Goal: Check status: Check status

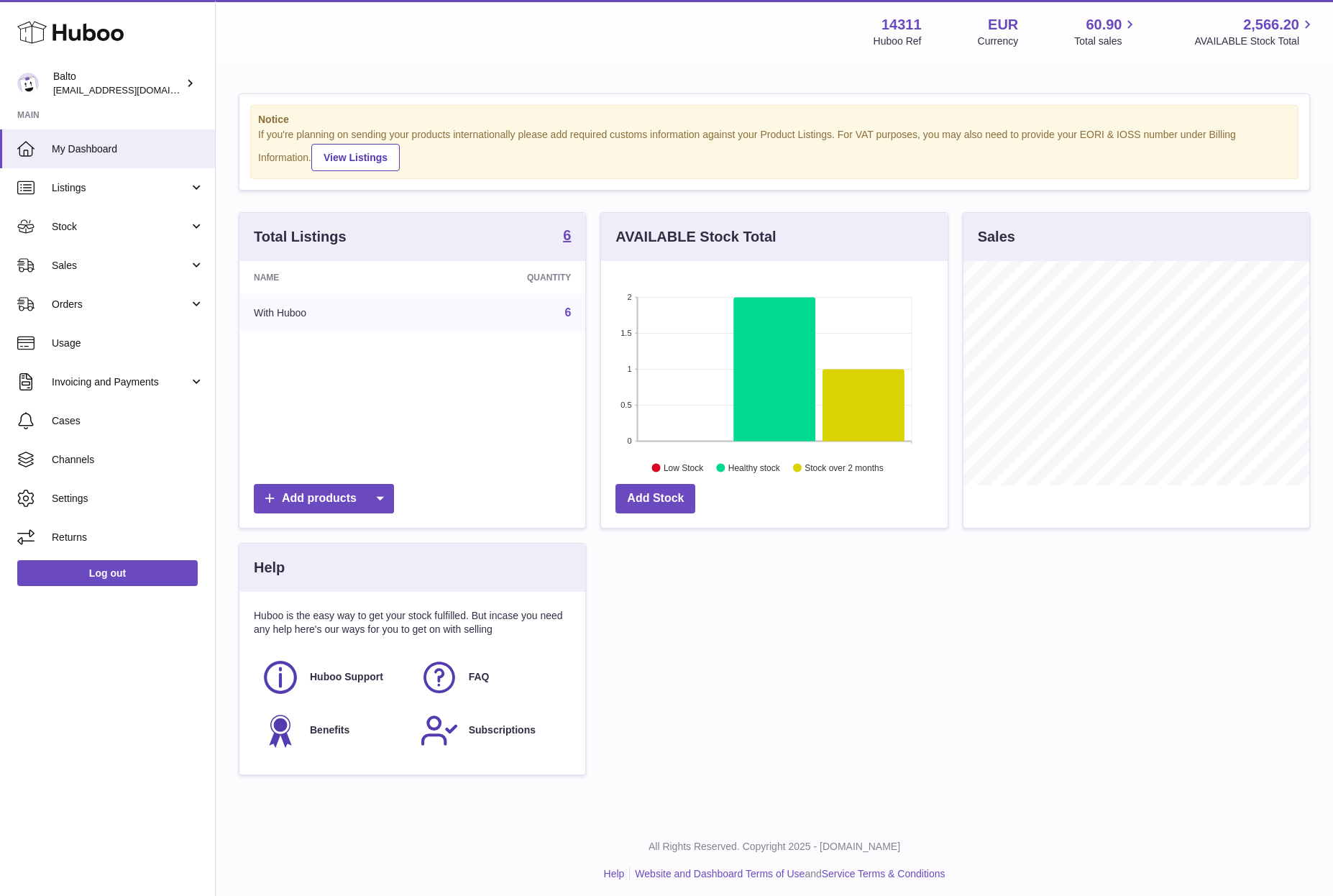
scroll to position [224, 346]
click at [135, 311] on link "Orders" at bounding box center [107, 304] width 215 height 39
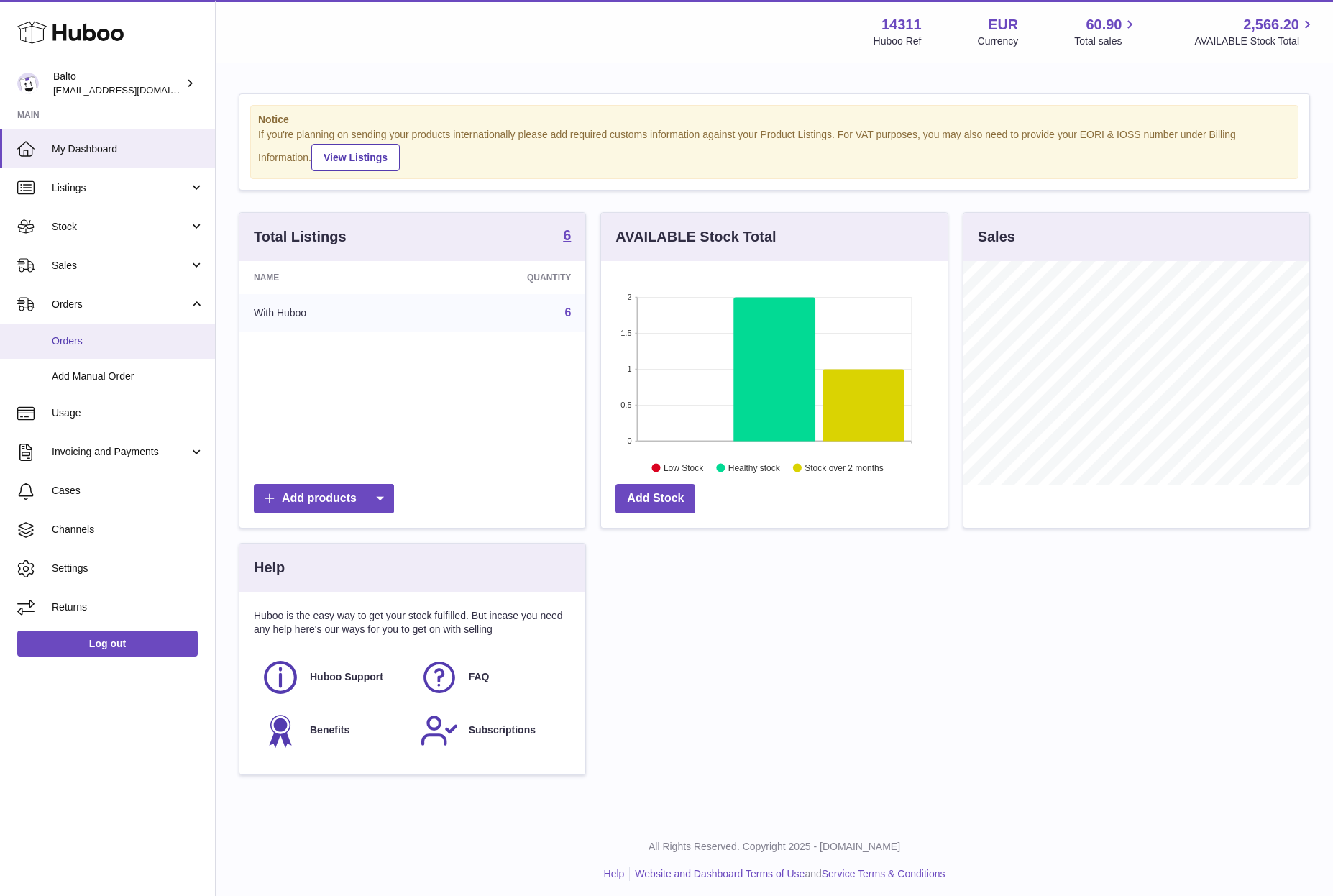
click at [98, 345] on span "Orders" at bounding box center [128, 341] width 152 height 14
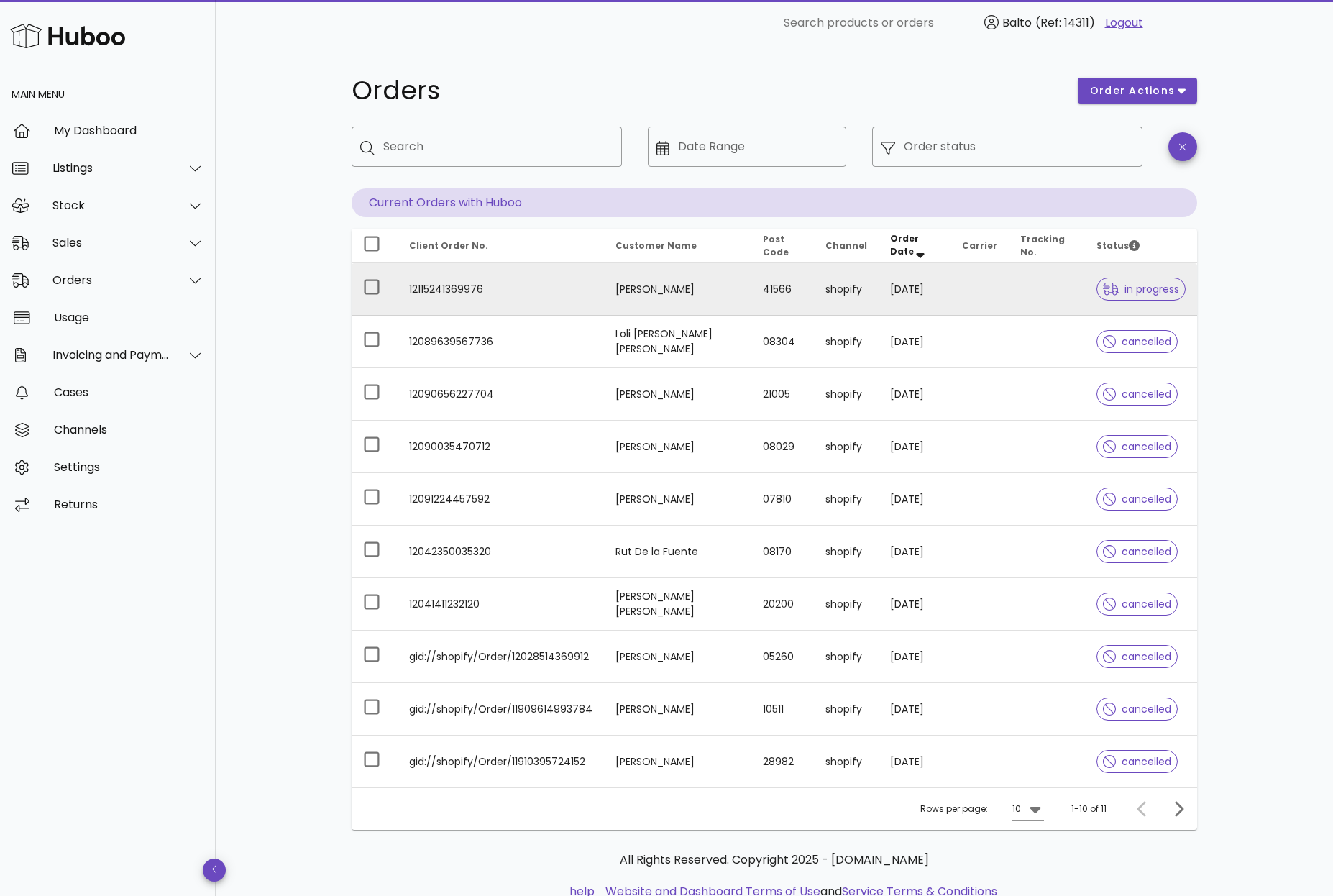
click at [526, 300] on td "12115241369976" at bounding box center [501, 289] width 207 height 53
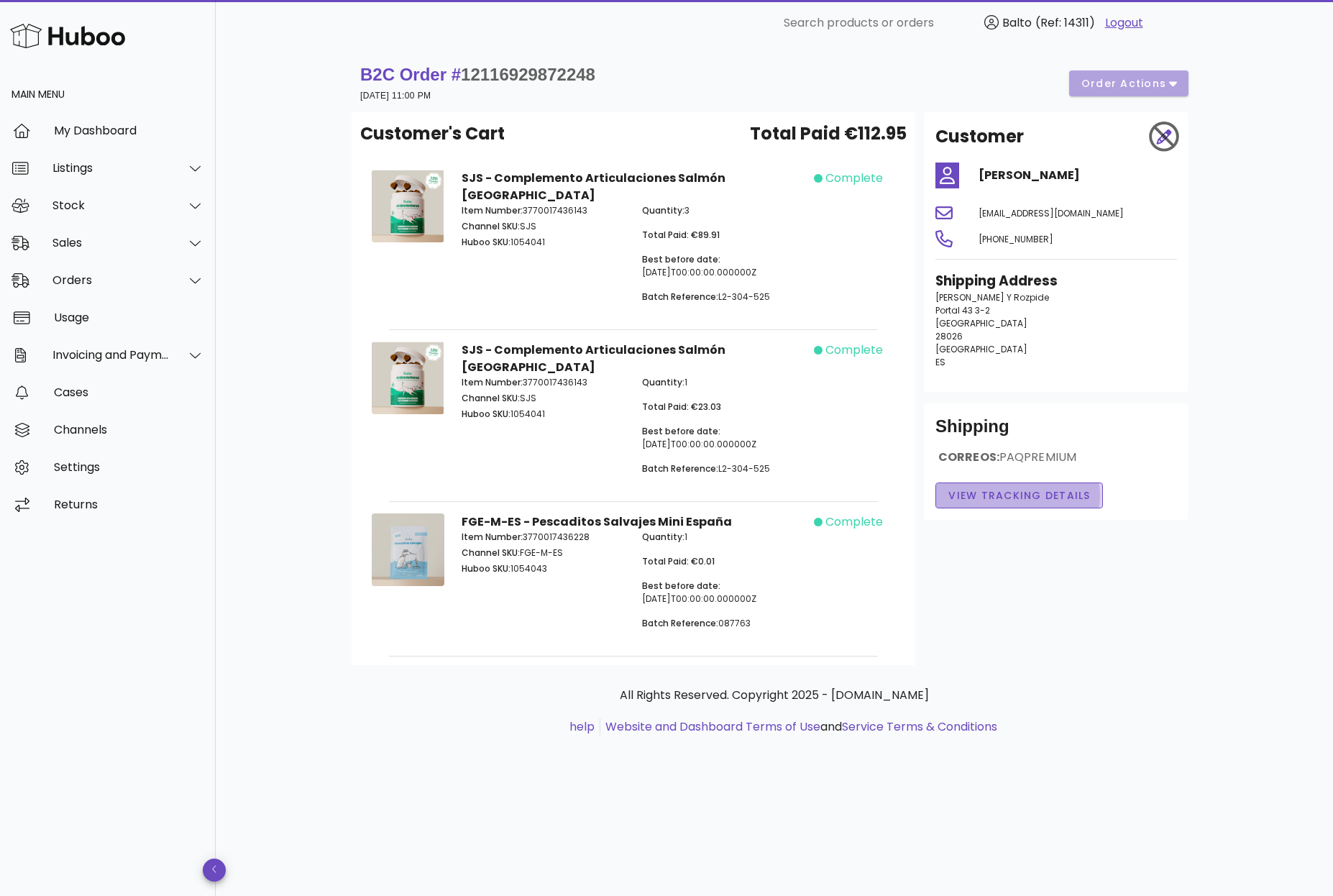
click at [1037, 496] on span "View Tracking details" at bounding box center [1018, 496] width 143 height 15
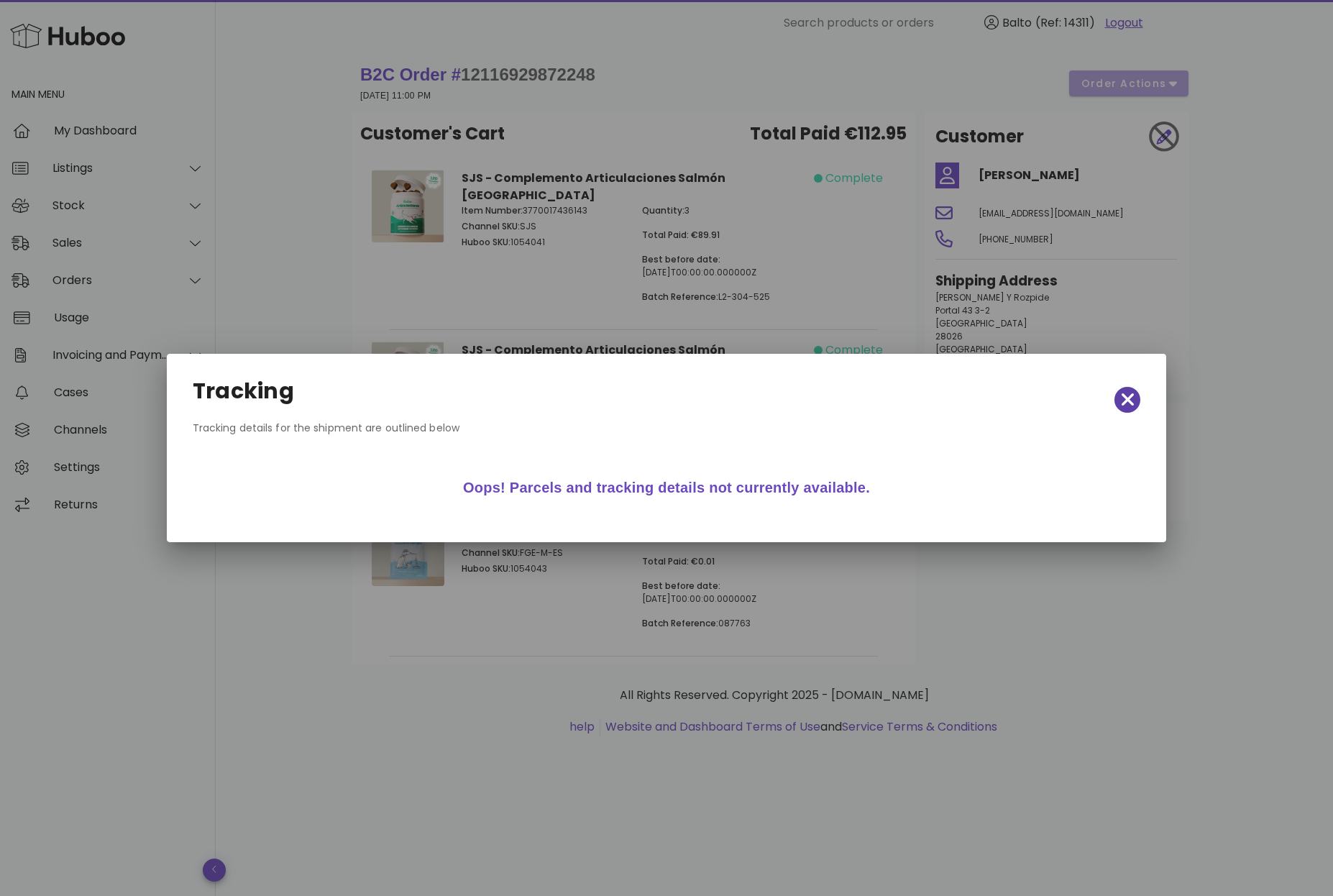
click at [1135, 398] on span "button" at bounding box center [1127, 399] width 26 height 20
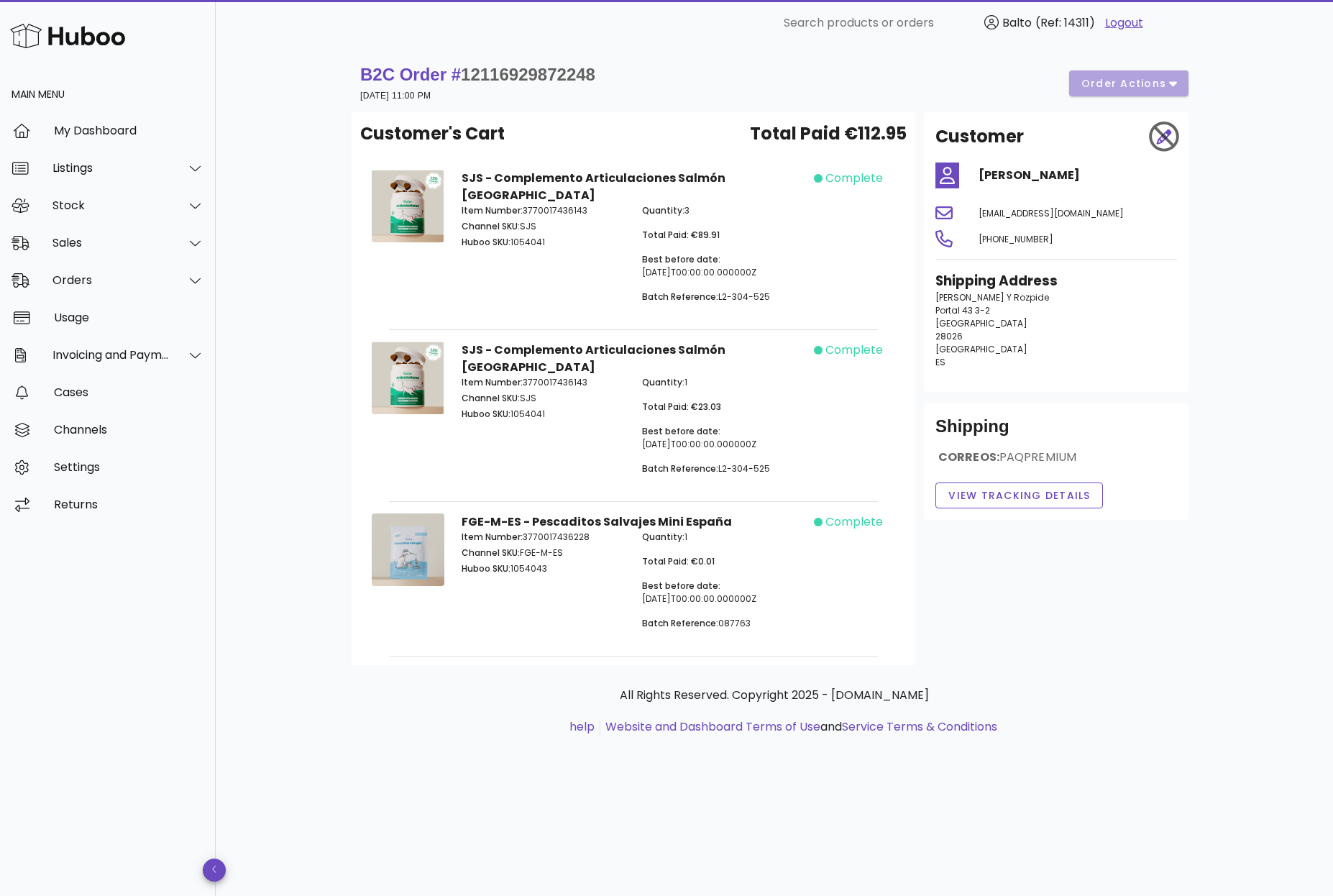
click at [1164, 137] on div at bounding box center [1164, 136] width 43 height 43
click at [1166, 137] on div at bounding box center [1164, 136] width 43 height 43
drag, startPoint x: 601, startPoint y: 72, endPoint x: 470, endPoint y: 73, distance: 131.0
click at [470, 73] on div "B2C Order # 12116929872248 [DATE] 11:00 PM order actions" at bounding box center [774, 83] width 828 height 41
copy span "12116929872248"
